Goal: Information Seeking & Learning: Learn about a topic

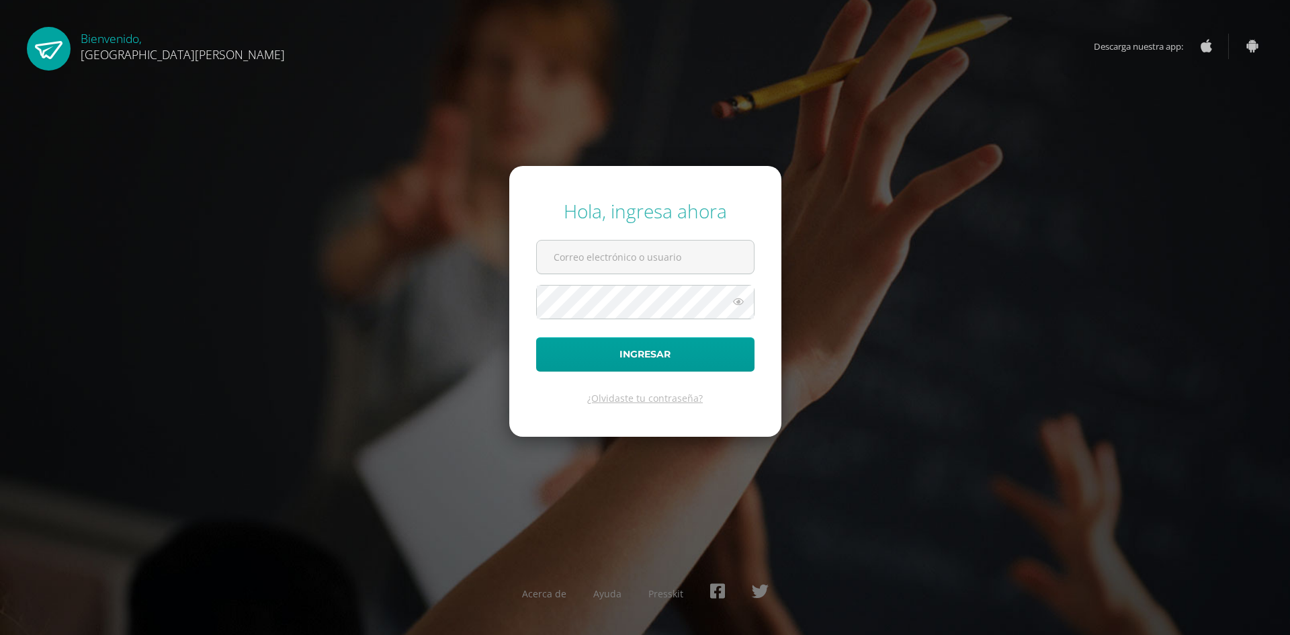
click at [611, 245] on input "text" at bounding box center [645, 257] width 217 height 33
type input "elizabeth.o201095@gmail.com"
click at [536, 337] on button "Ingresar" at bounding box center [645, 354] width 218 height 34
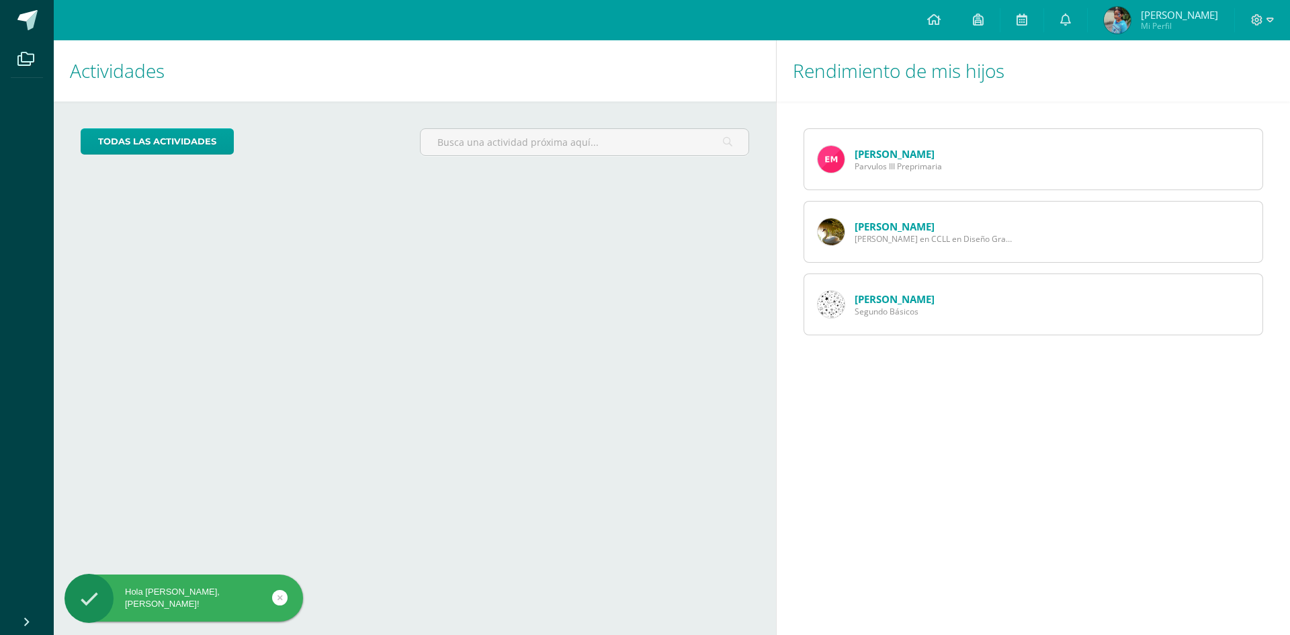
click at [870, 151] on link "[PERSON_NAME]" at bounding box center [895, 153] width 80 height 13
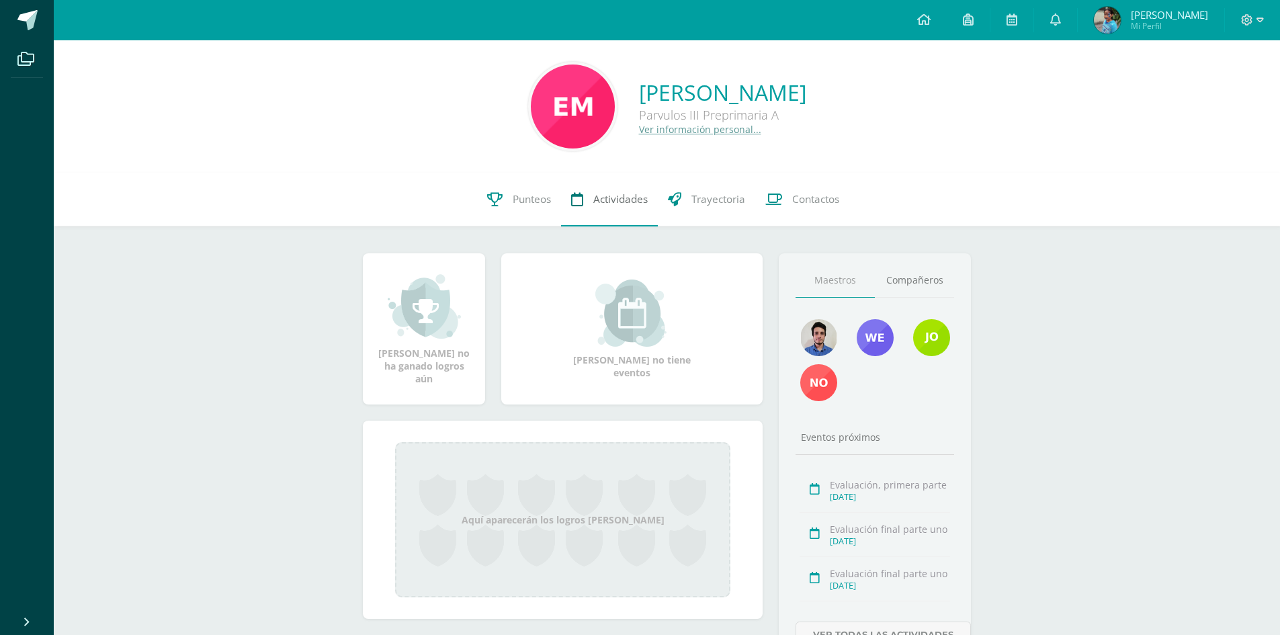
click at [601, 200] on span "Actividades" at bounding box center [620, 199] width 54 height 14
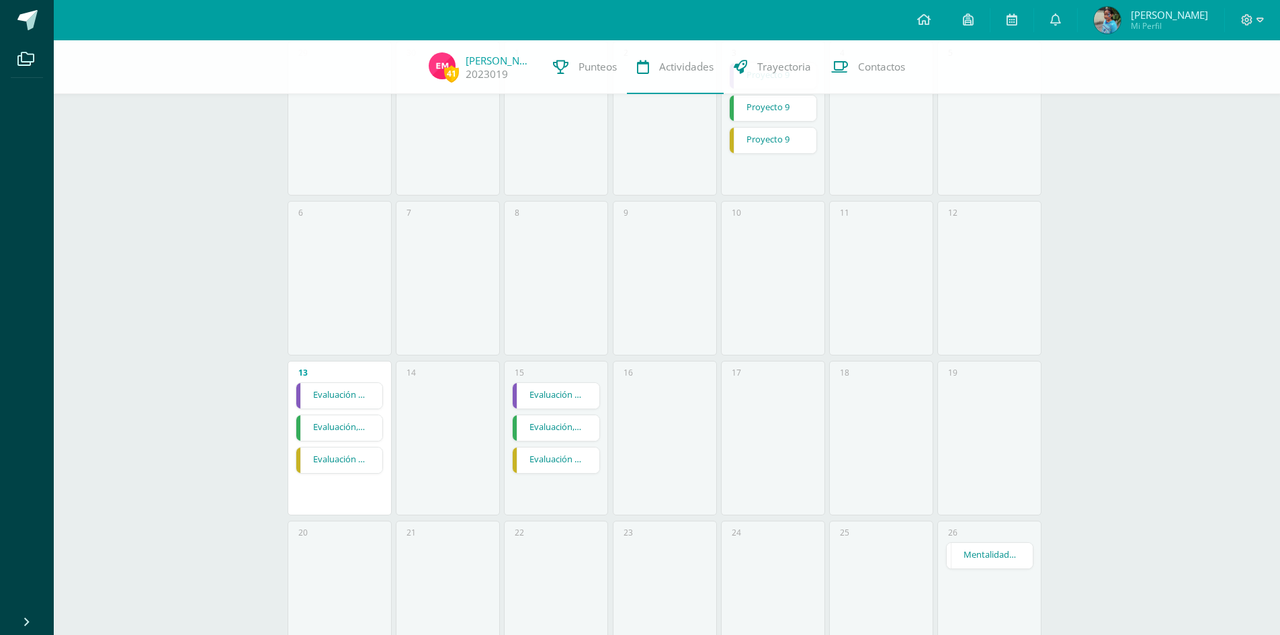
scroll to position [202, 0]
click at [358, 388] on link "Evaluación final parte uno" at bounding box center [339, 387] width 87 height 26
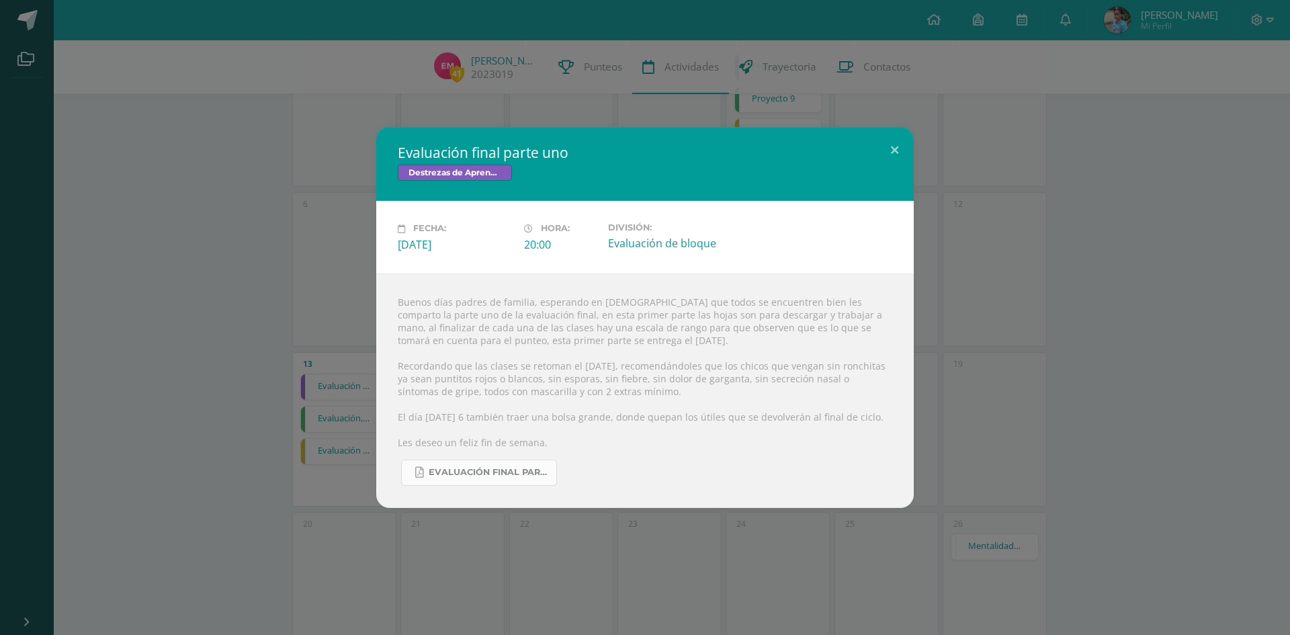
click at [519, 465] on link "Evaluación final parte uno.pdf" at bounding box center [479, 473] width 156 height 26
click at [892, 151] on button at bounding box center [895, 150] width 38 height 46
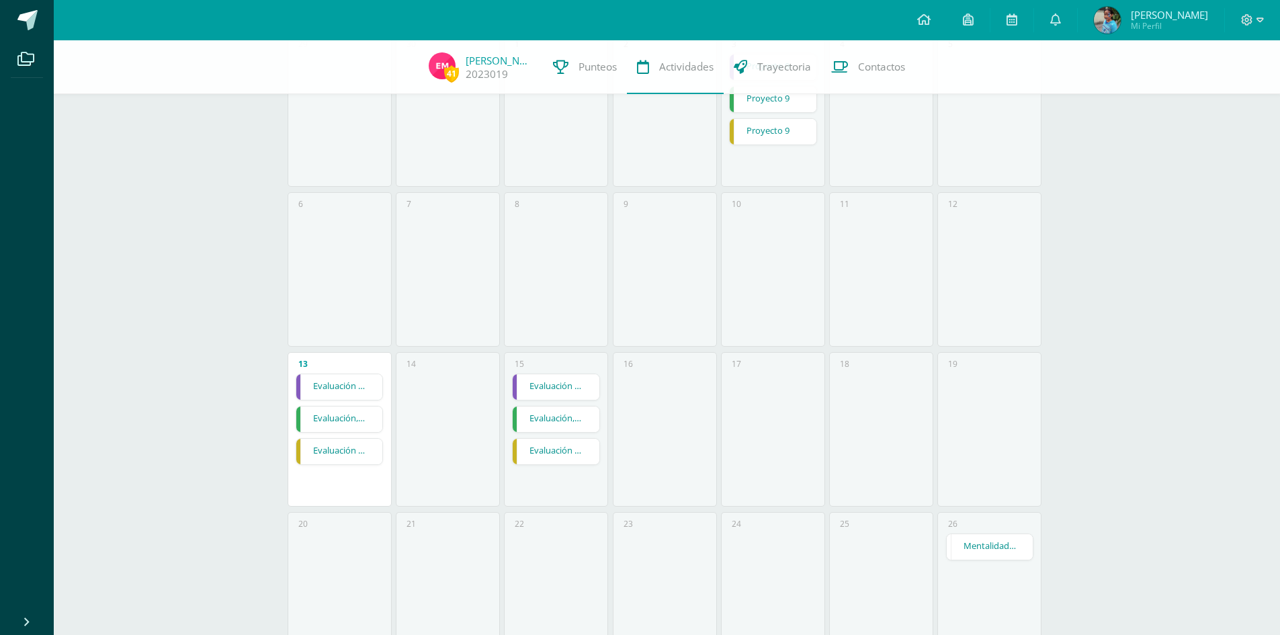
click at [329, 420] on link "Evaluación, primera parte" at bounding box center [339, 420] width 87 height 26
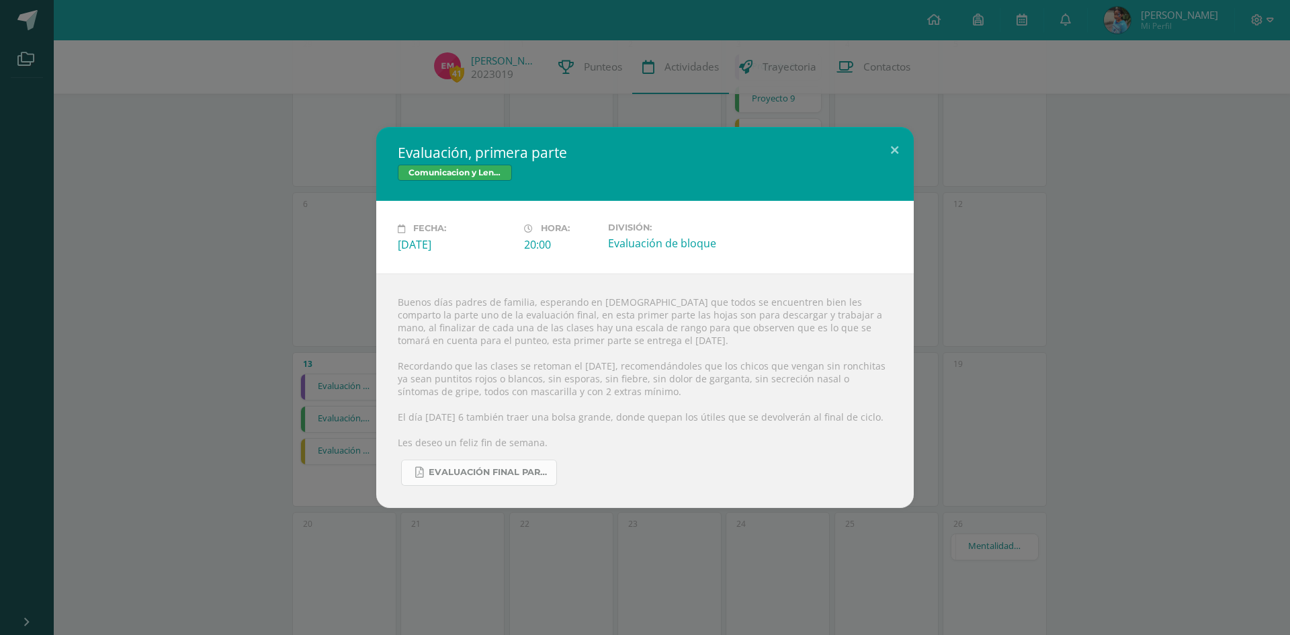
click at [510, 474] on span "Evaluación final parte uno.pdf" at bounding box center [489, 472] width 121 height 11
click at [894, 146] on button at bounding box center [895, 150] width 38 height 46
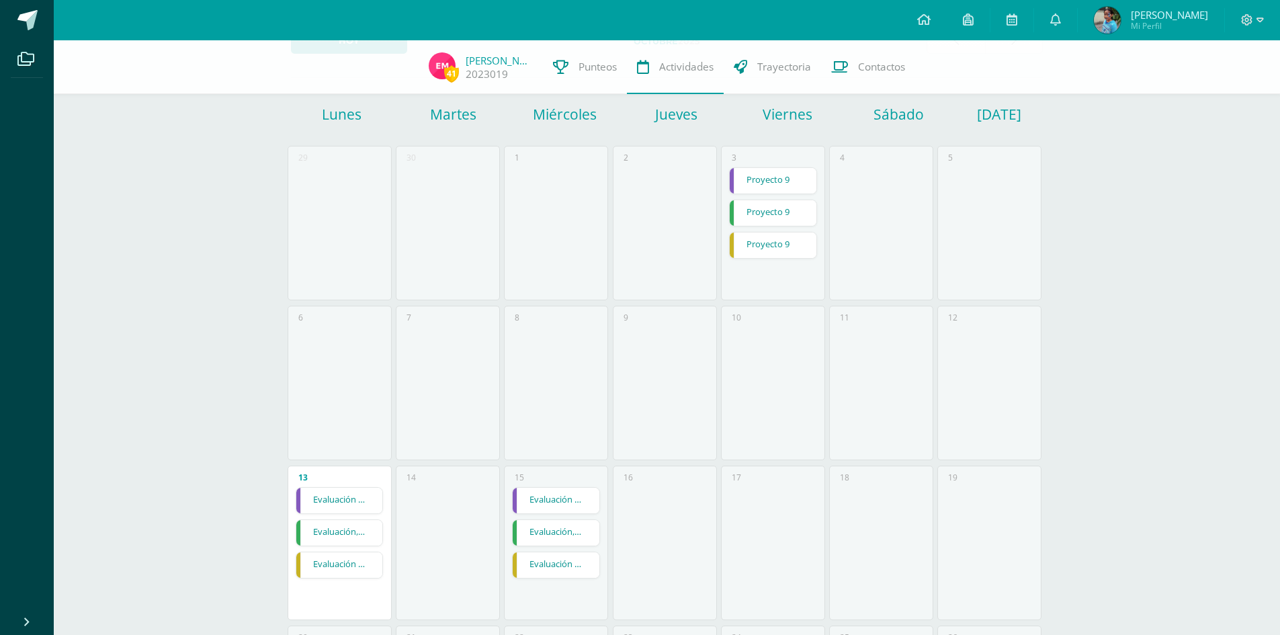
scroll to position [0, 0]
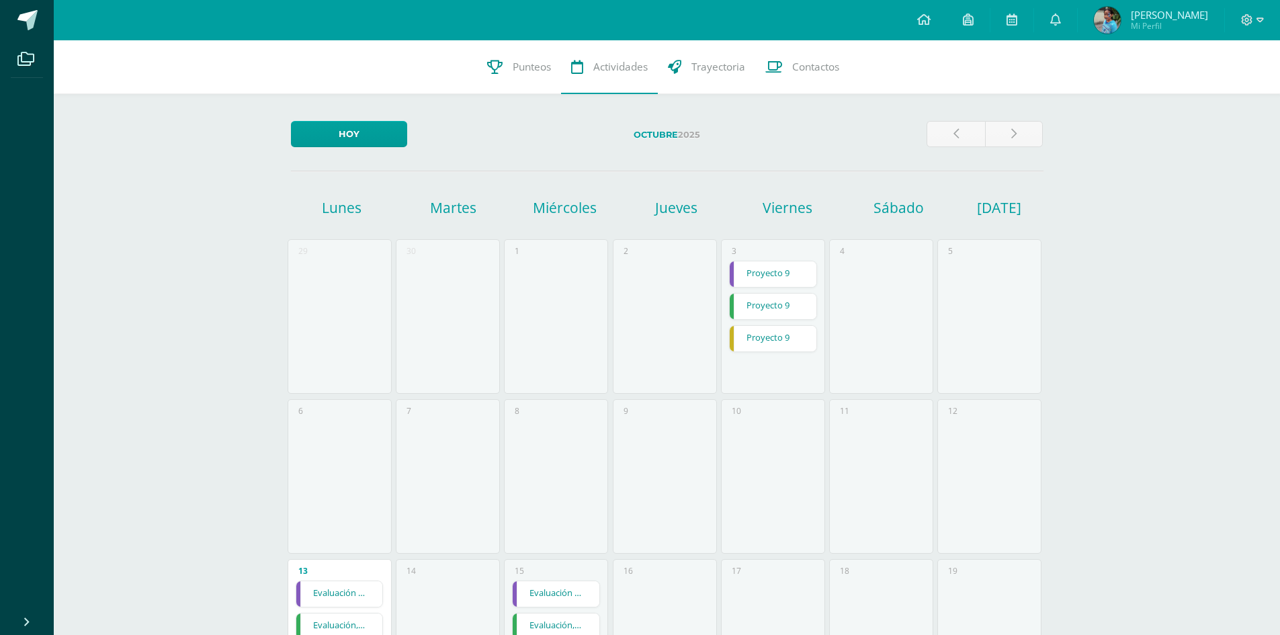
click at [1266, 19] on div at bounding box center [1252, 20] width 55 height 40
click at [1261, 26] on span at bounding box center [1252, 20] width 23 height 15
click at [1220, 87] on span "Cerrar sesión" at bounding box center [1217, 91] width 60 height 13
